Goal: Task Accomplishment & Management: Manage account settings

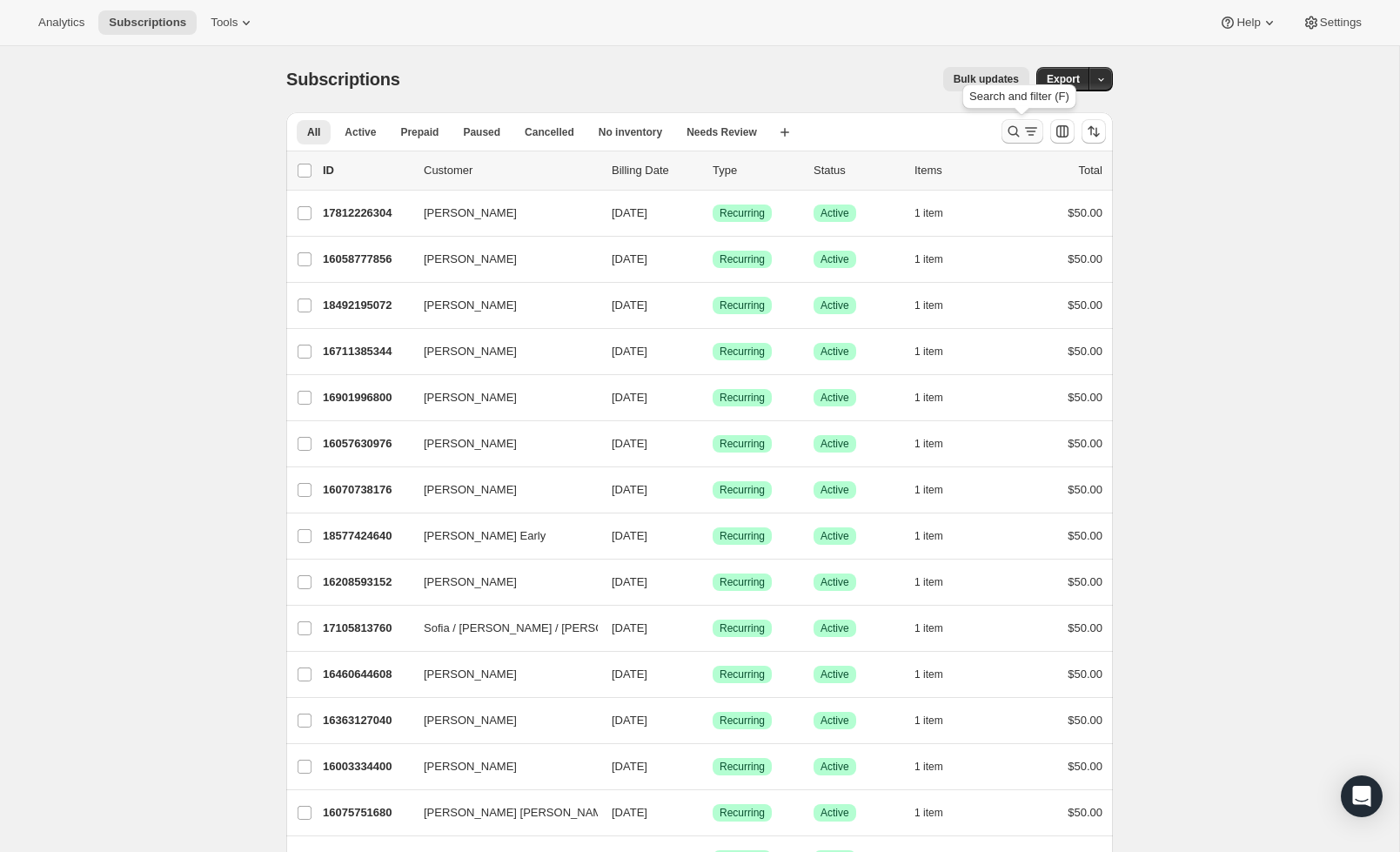
click at [1024, 126] on icon "Search and filter results" at bounding box center [1031, 131] width 17 height 17
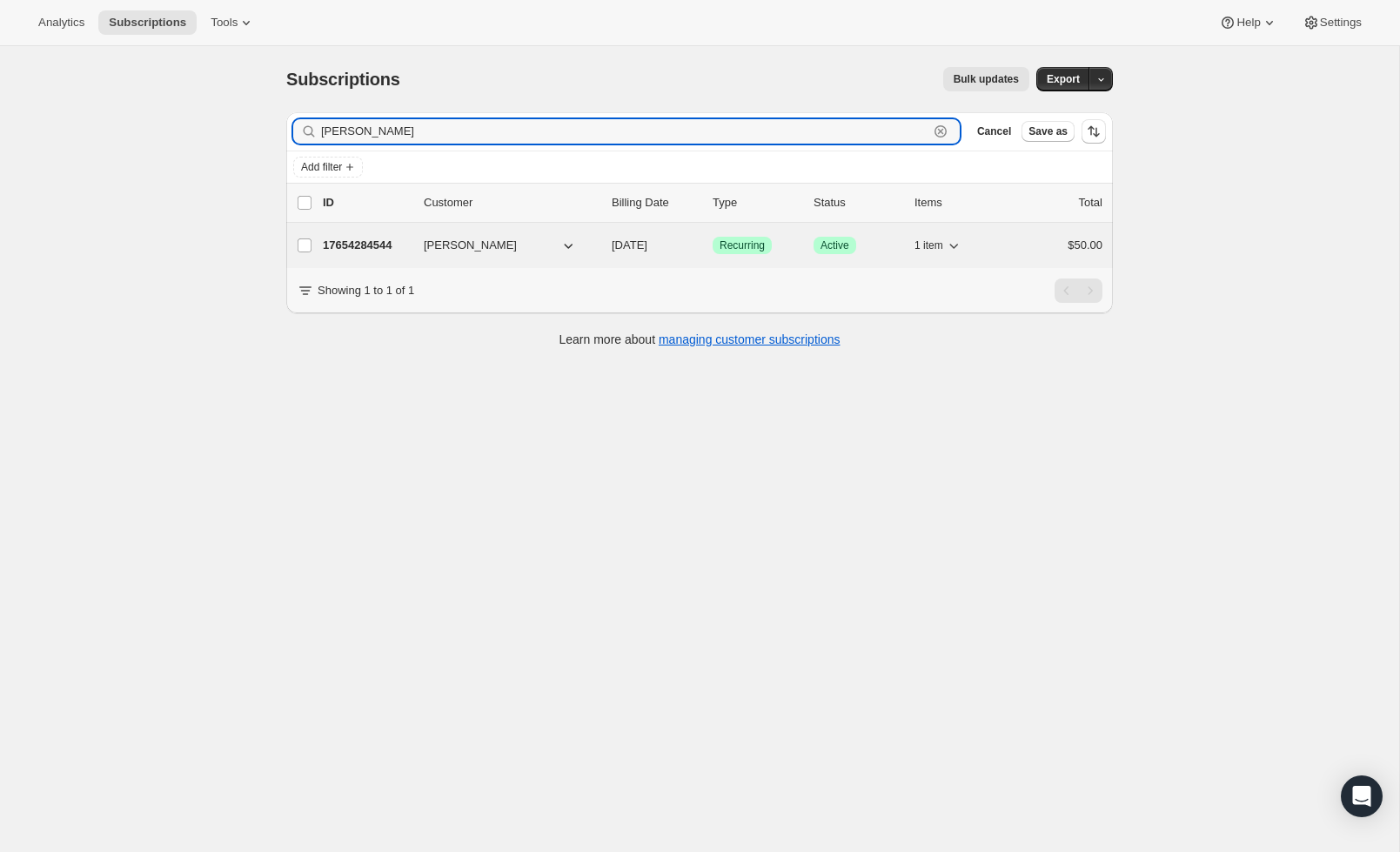
type input "[PERSON_NAME]"
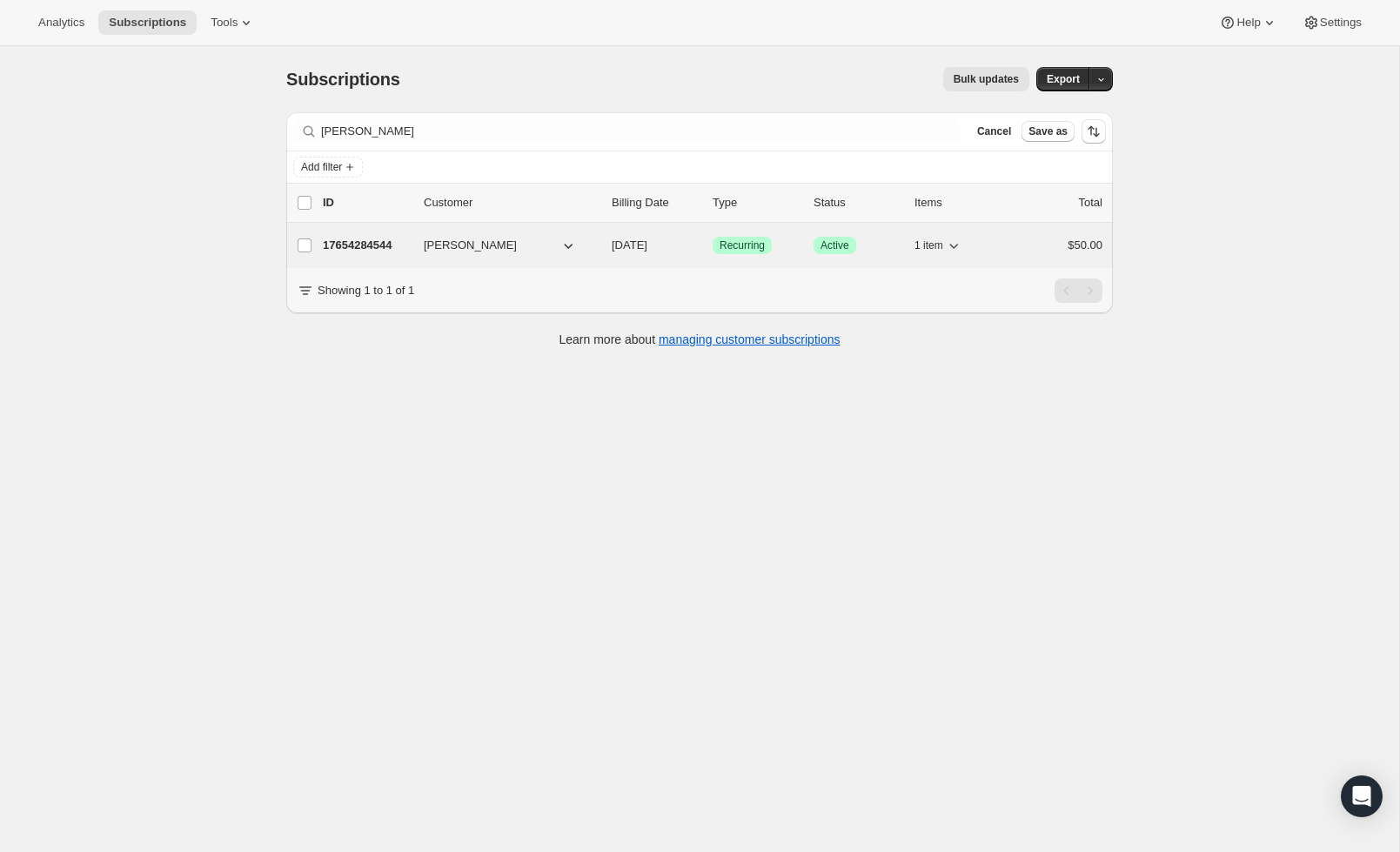
click at [379, 253] on p "17654284544" at bounding box center [366, 245] width 87 height 17
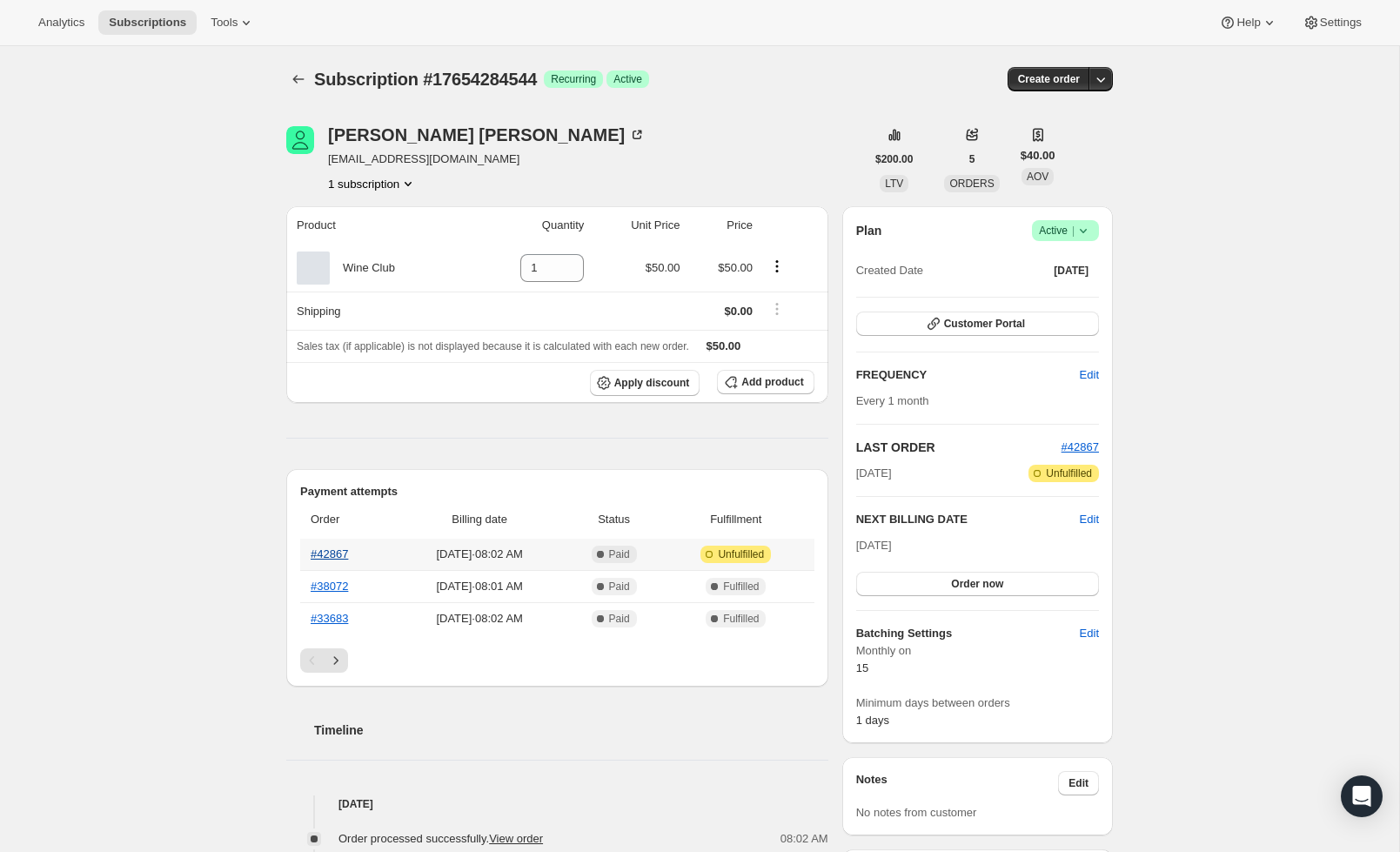
click at [313, 555] on link "#42867" at bounding box center [329, 553] width 37 height 13
